Goal: Information Seeking & Learning: Learn about a topic

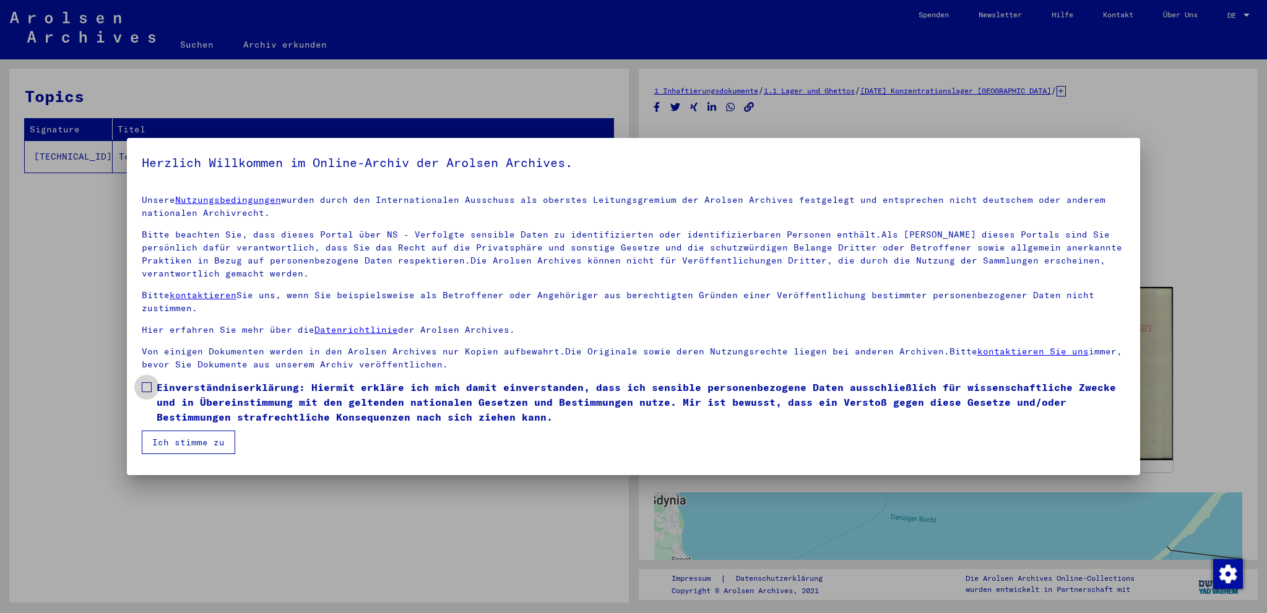
click at [182, 406] on span "Einverständniserklärung: Hiermit erkläre ich mich damit einverstanden, dass ich…" at bounding box center [641, 402] width 969 height 45
click at [180, 449] on button "Ich stimme zu" at bounding box center [188, 443] width 93 height 24
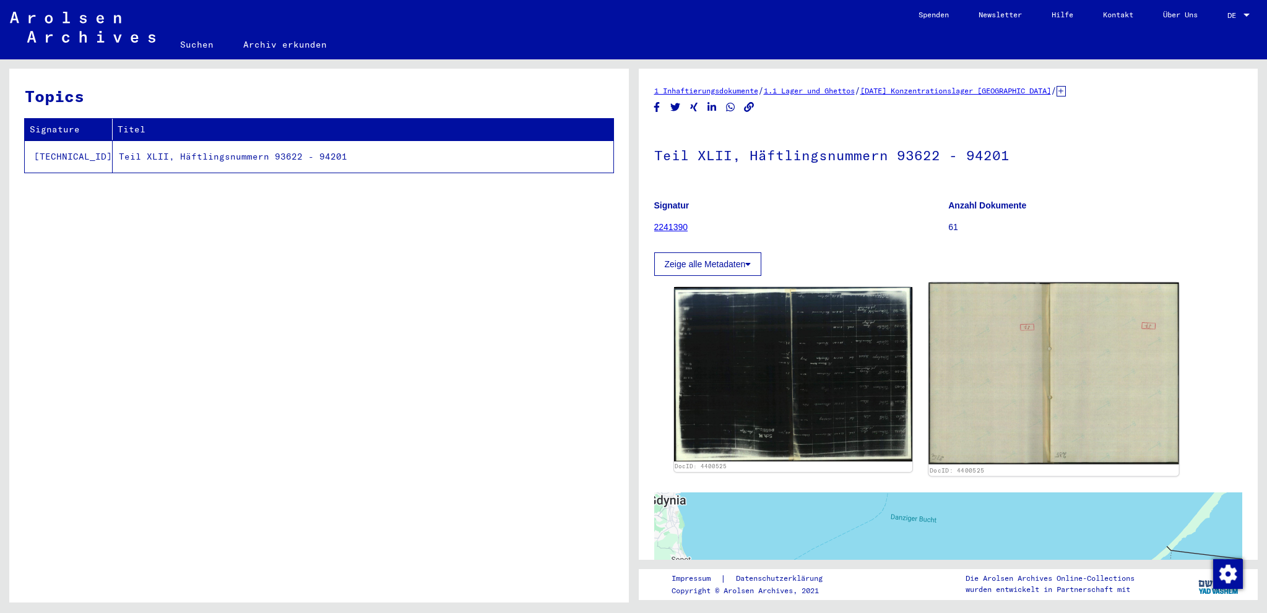
click at [980, 368] on img at bounding box center [1053, 374] width 251 height 182
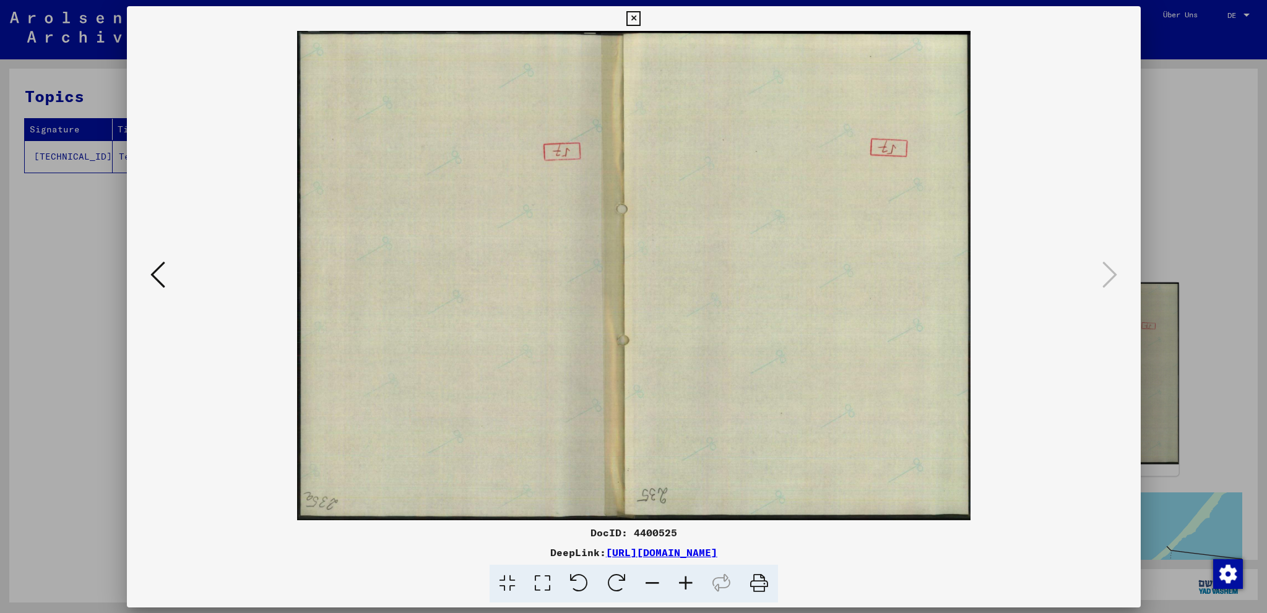
click at [980, 368] on img at bounding box center [634, 276] width 930 height 490
click at [157, 277] on icon at bounding box center [157, 275] width 15 height 30
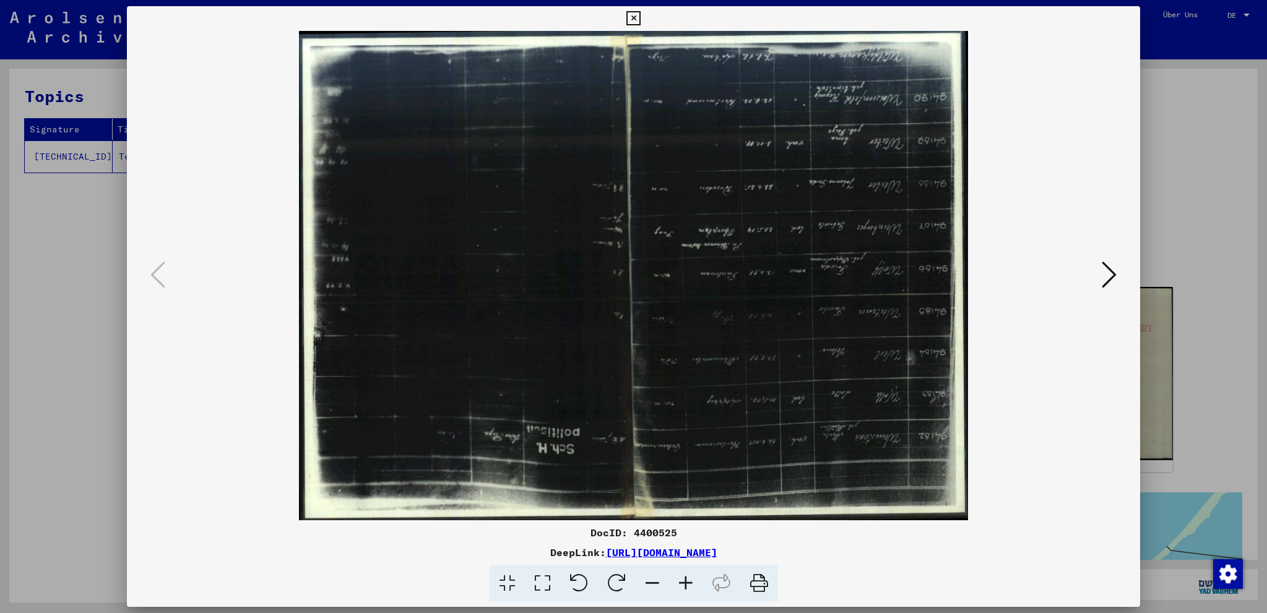
click at [615, 577] on icon at bounding box center [617, 584] width 38 height 38
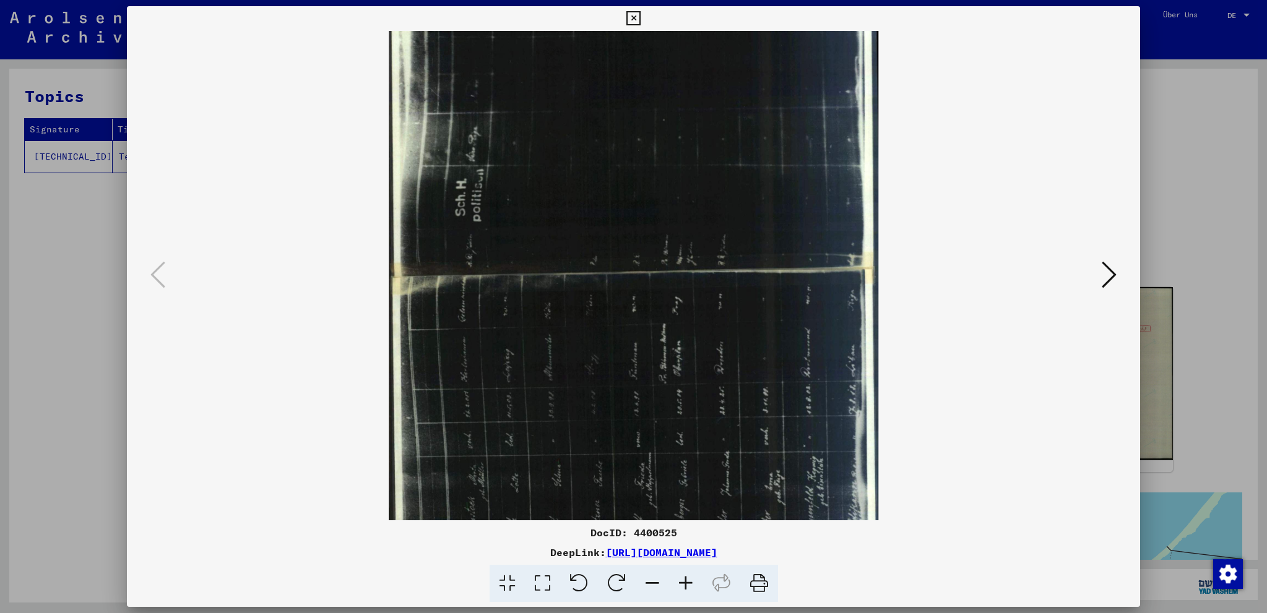
click at [615, 577] on icon at bounding box center [617, 584] width 38 height 38
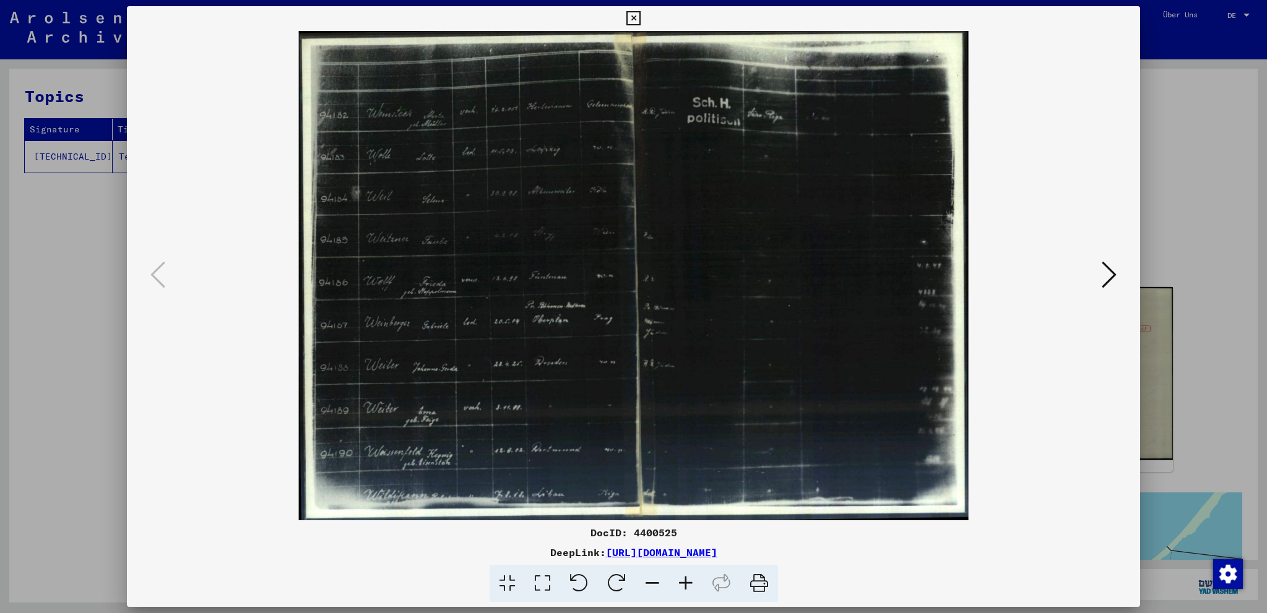
click at [682, 584] on icon at bounding box center [685, 584] width 33 height 38
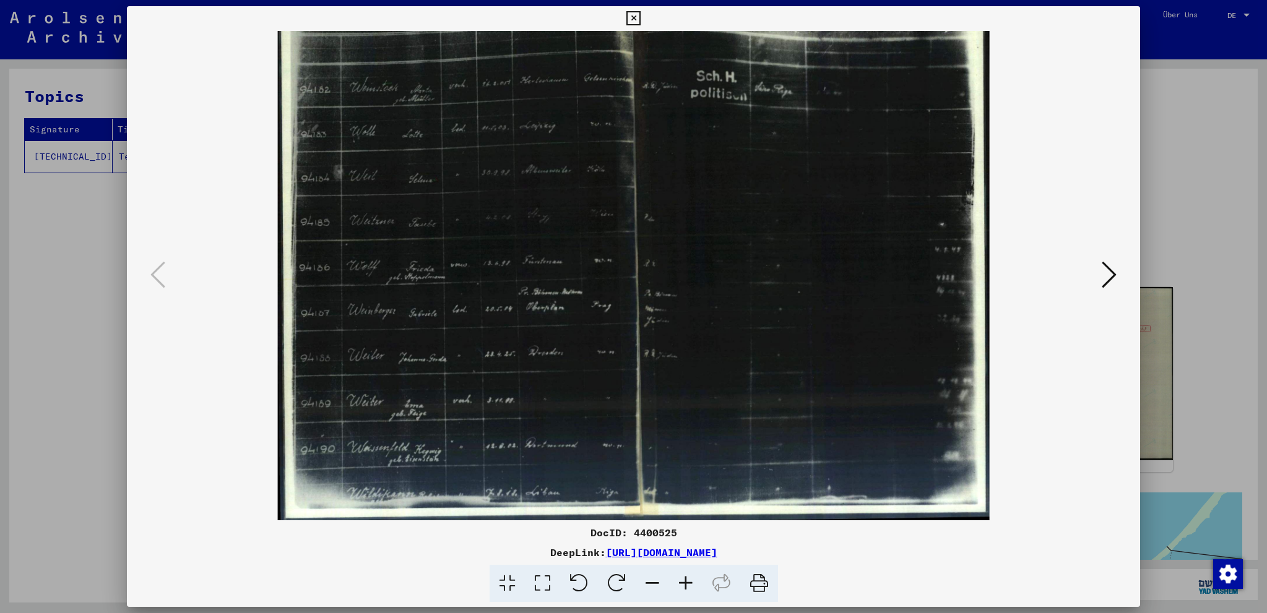
click at [682, 584] on icon at bounding box center [685, 584] width 33 height 38
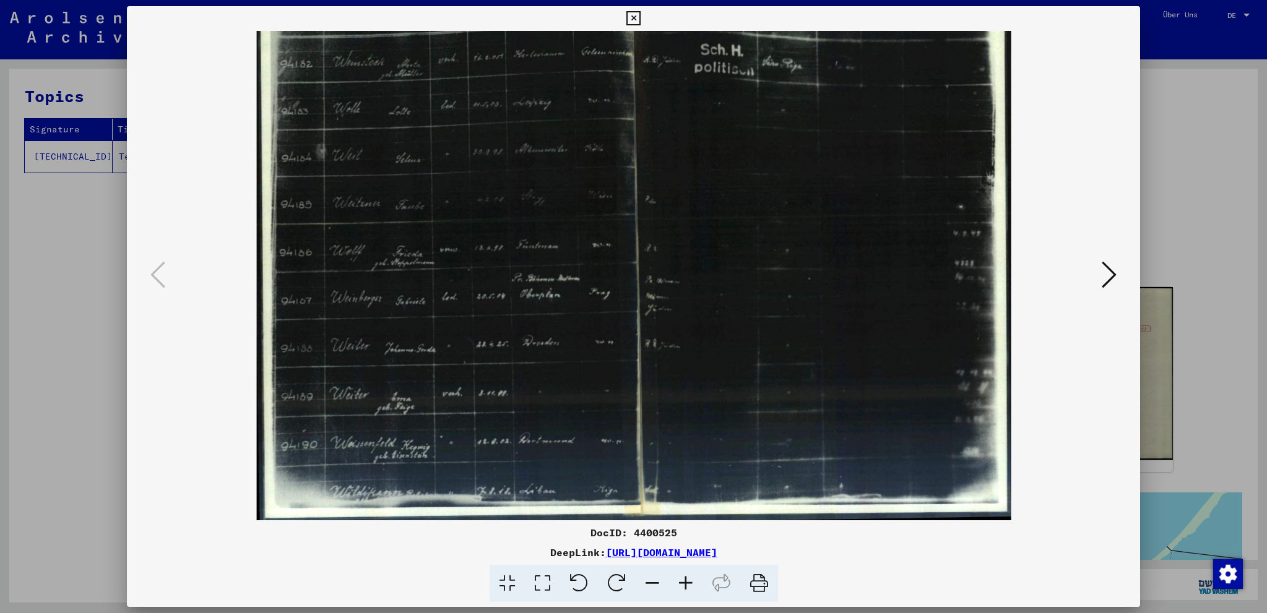
scroll to position [-3, 0]
click at [682, 584] on icon at bounding box center [685, 584] width 33 height 38
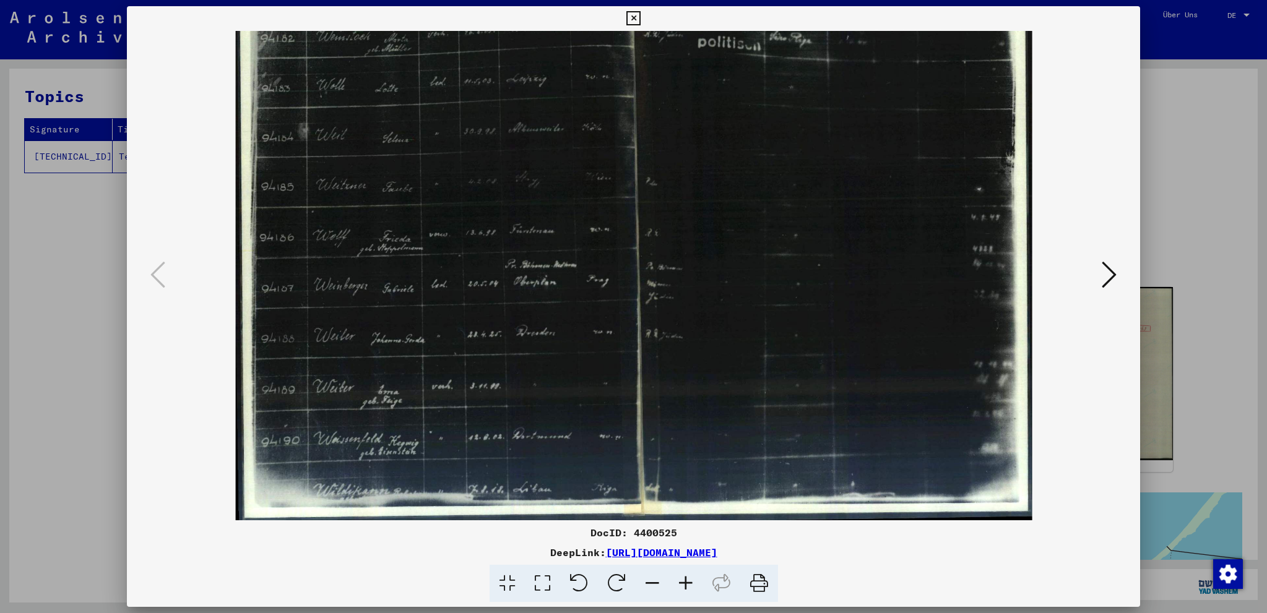
click at [682, 584] on icon at bounding box center [685, 584] width 33 height 38
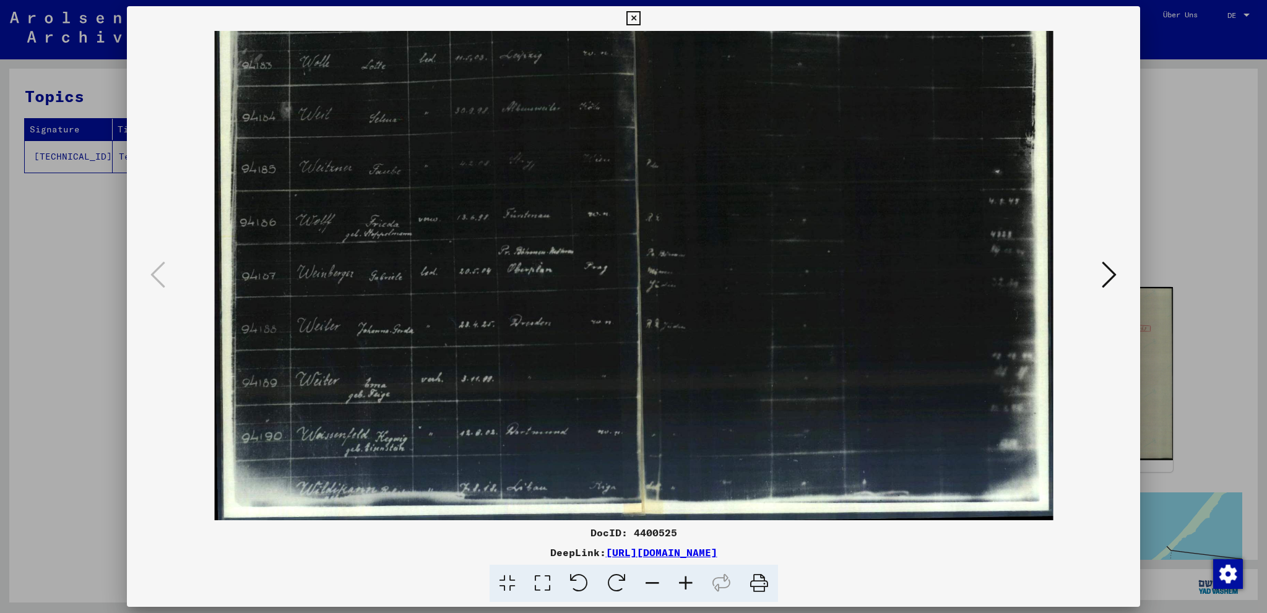
click at [682, 584] on icon at bounding box center [685, 584] width 33 height 38
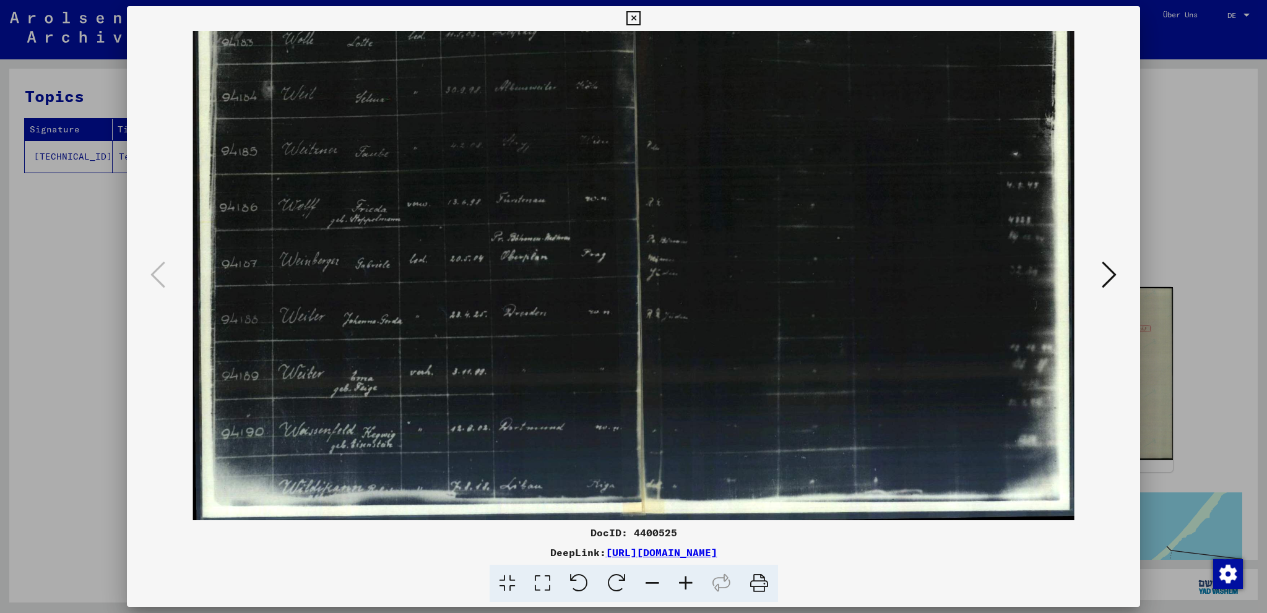
click at [682, 584] on icon at bounding box center [685, 584] width 33 height 38
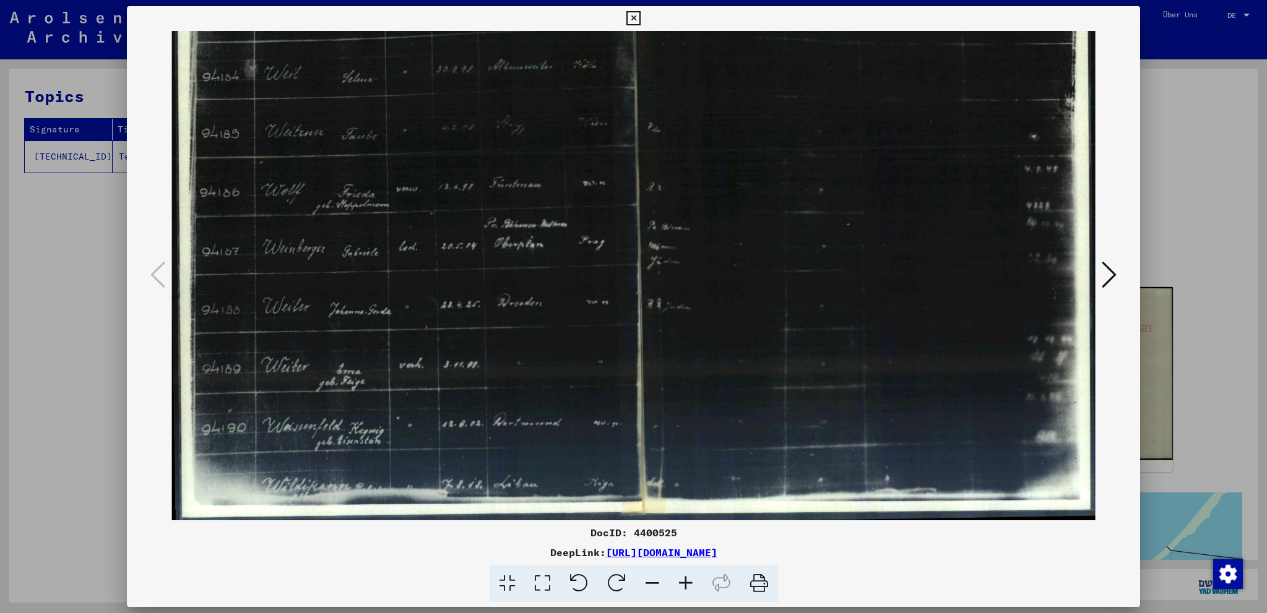
click at [682, 584] on icon at bounding box center [685, 584] width 33 height 38
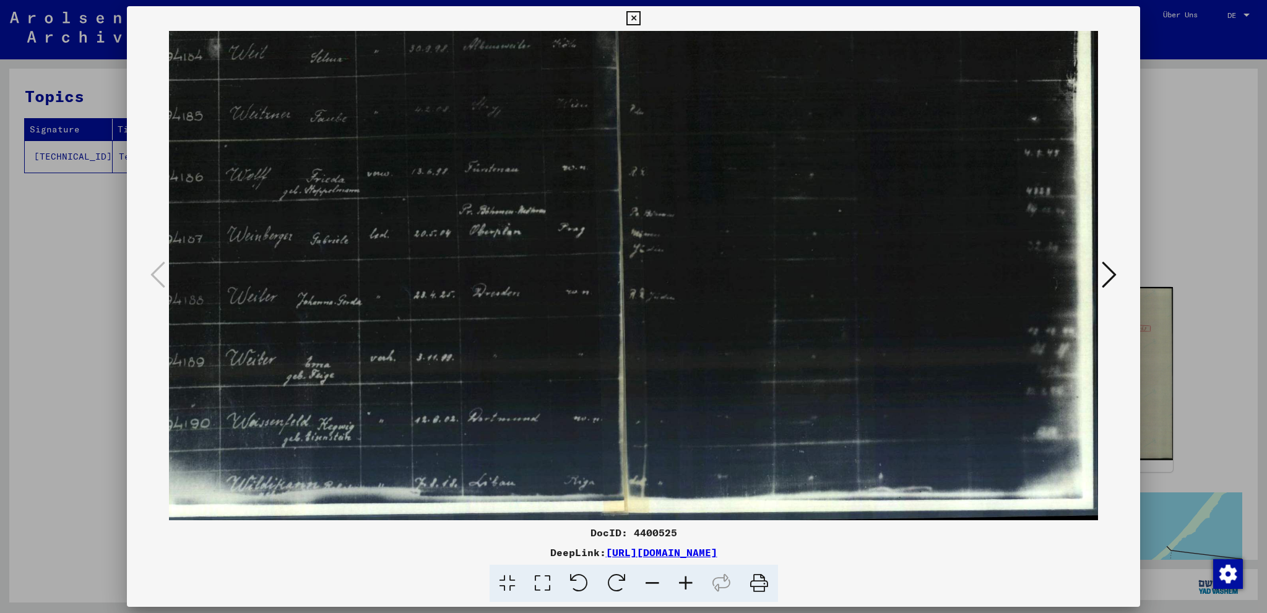
click at [682, 584] on icon at bounding box center [685, 584] width 33 height 38
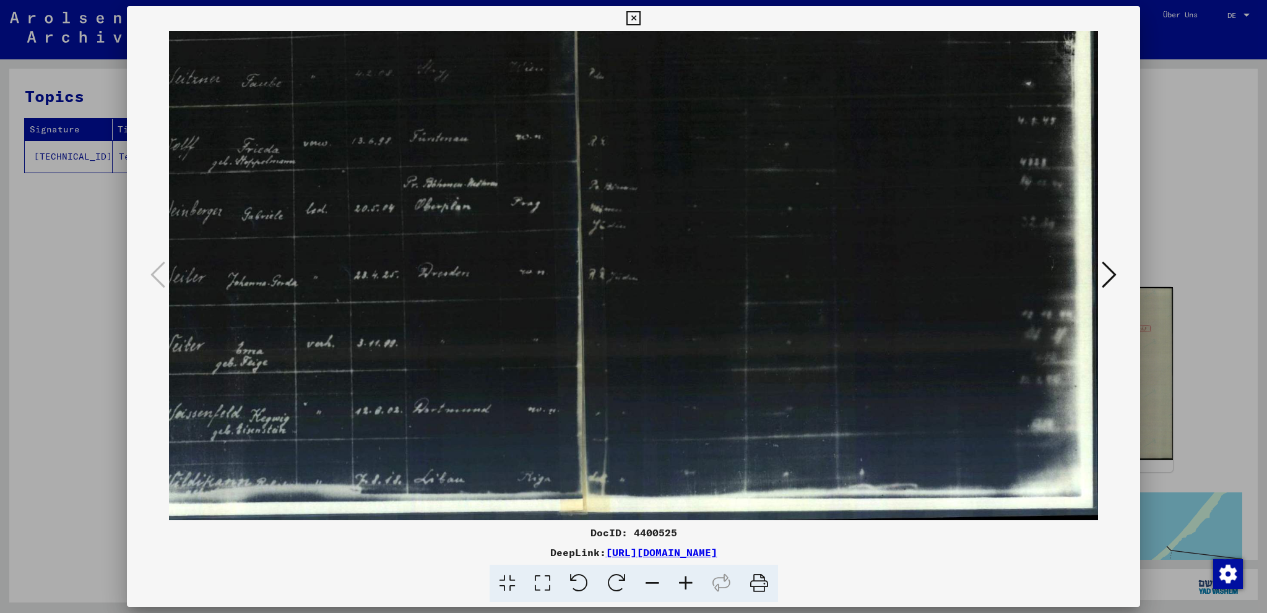
click at [682, 584] on icon at bounding box center [685, 584] width 33 height 38
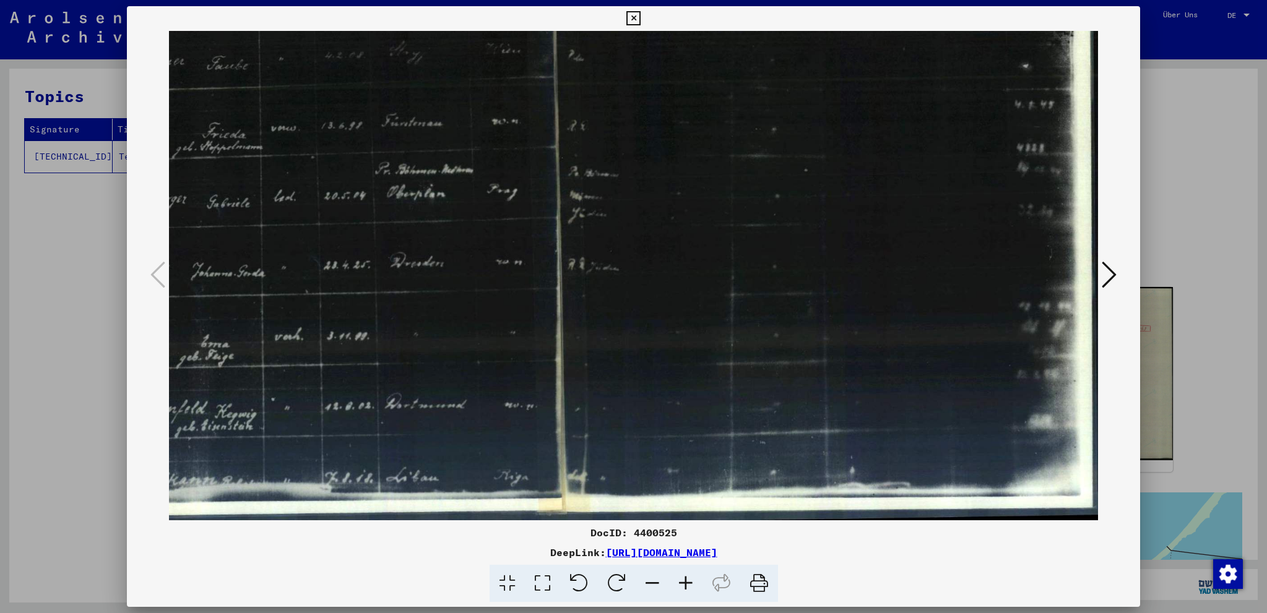
scroll to position [0, 0]
drag, startPoint x: 314, startPoint y: 288, endPoint x: 357, endPoint y: 293, distance: 43.0
click at [539, 585] on icon at bounding box center [542, 584] width 35 height 38
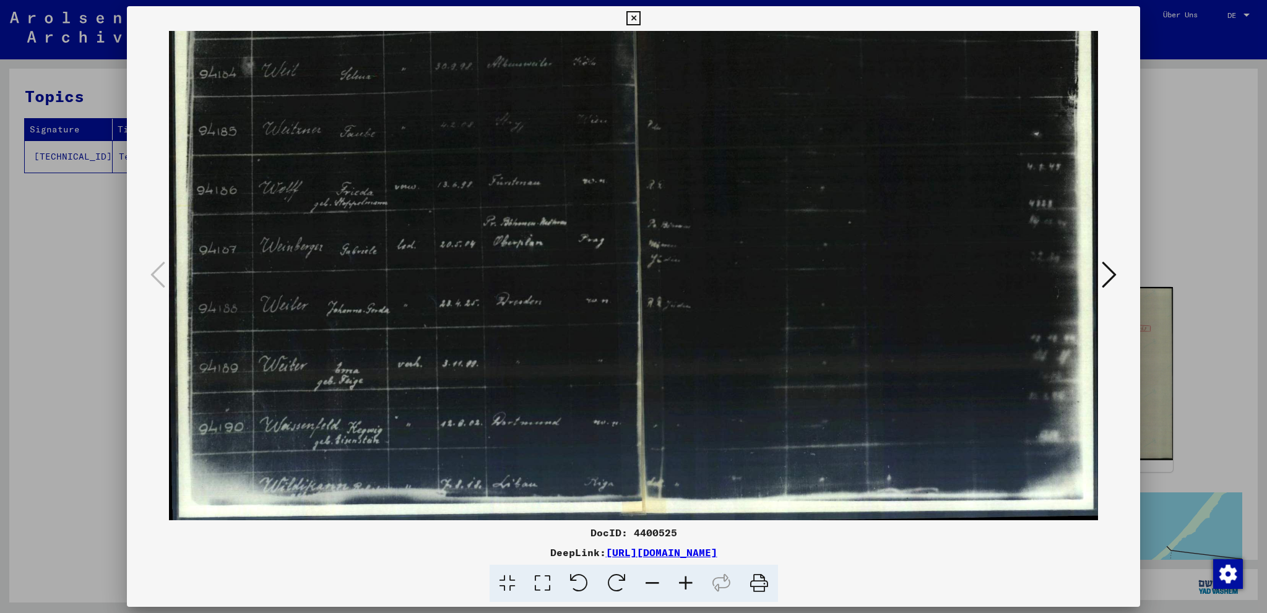
click at [761, 430] on img at bounding box center [634, 181] width 930 height 680
click at [1110, 274] on icon at bounding box center [1109, 275] width 15 height 30
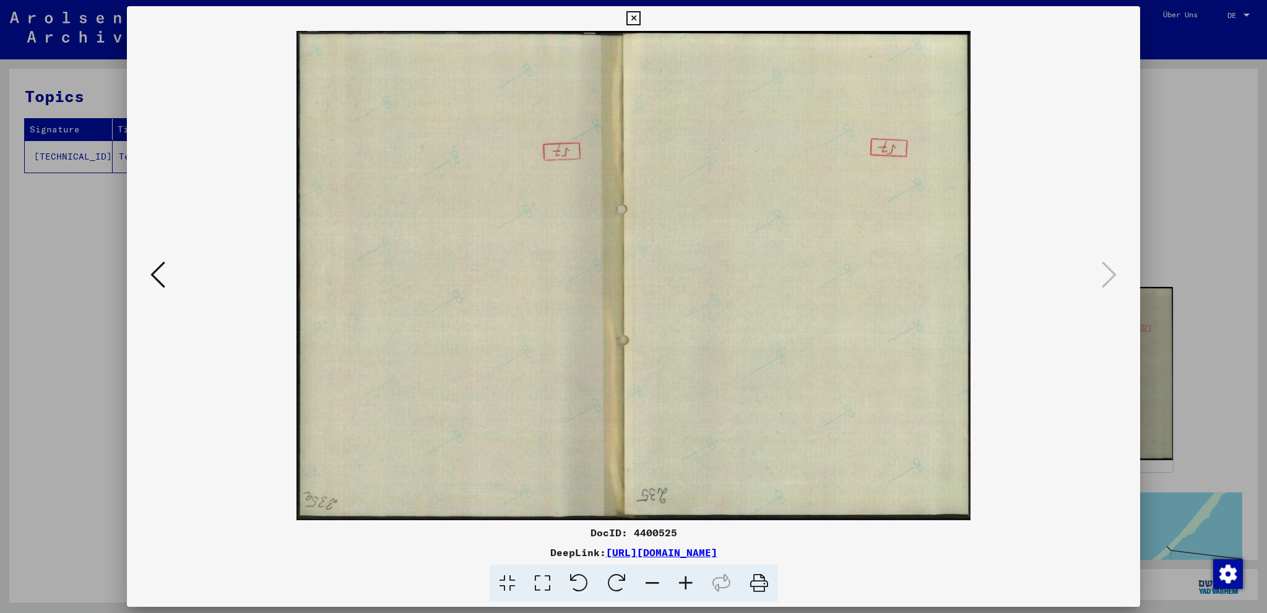
click at [573, 587] on icon at bounding box center [579, 584] width 38 height 38
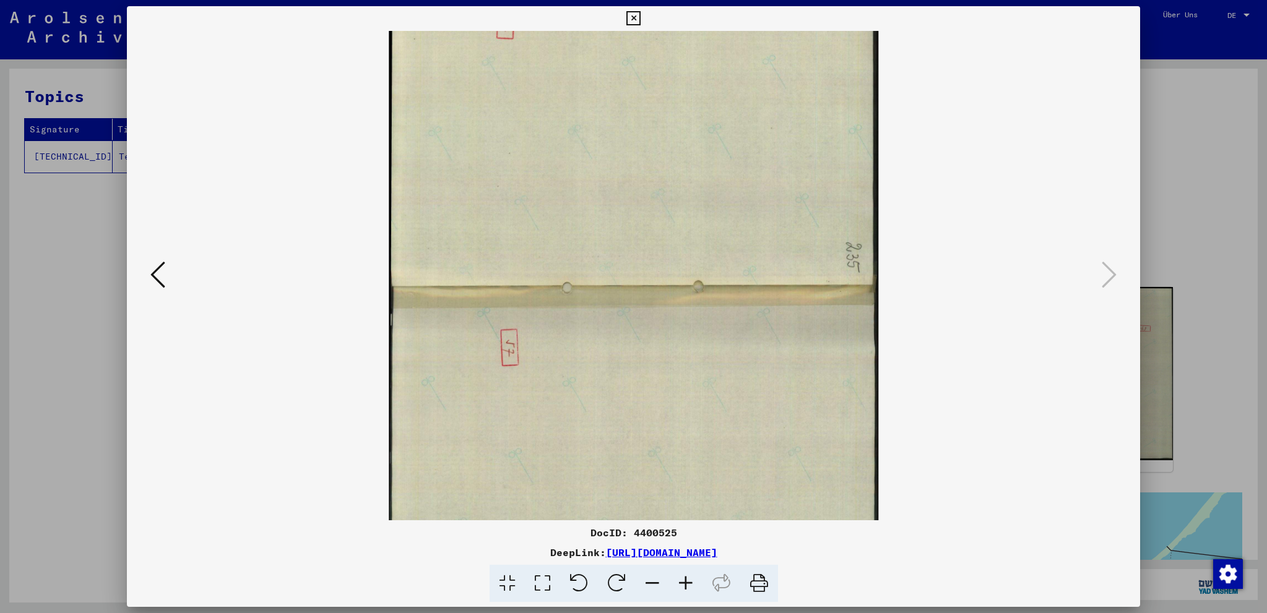
click at [573, 587] on icon at bounding box center [579, 584] width 38 height 38
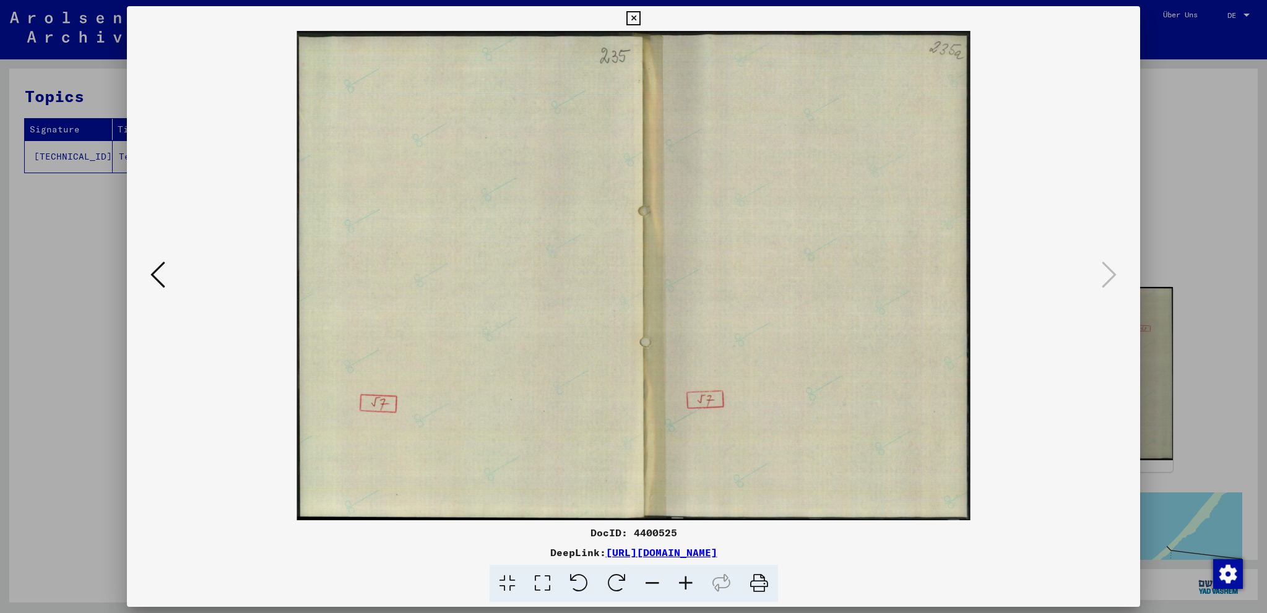
scroll to position [1, 0]
click at [368, 407] on img at bounding box center [634, 276] width 930 height 490
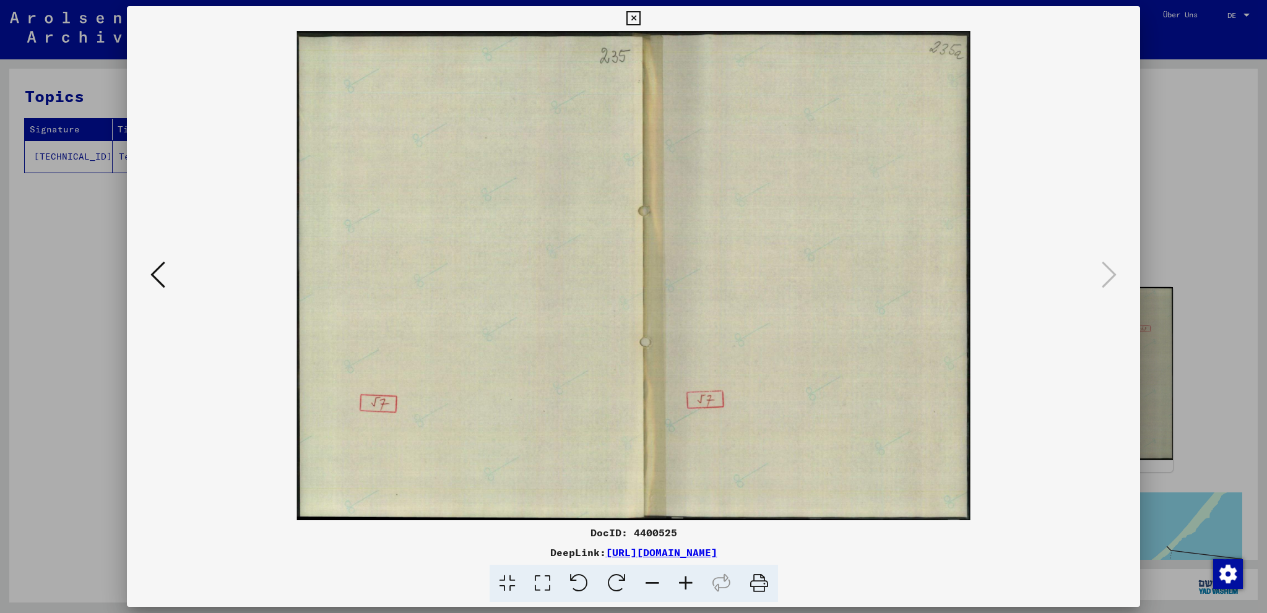
click at [368, 407] on img at bounding box center [634, 276] width 930 height 490
click at [641, 18] on icon at bounding box center [633, 18] width 14 height 15
